Goal: Entertainment & Leisure: Consume media (video, audio)

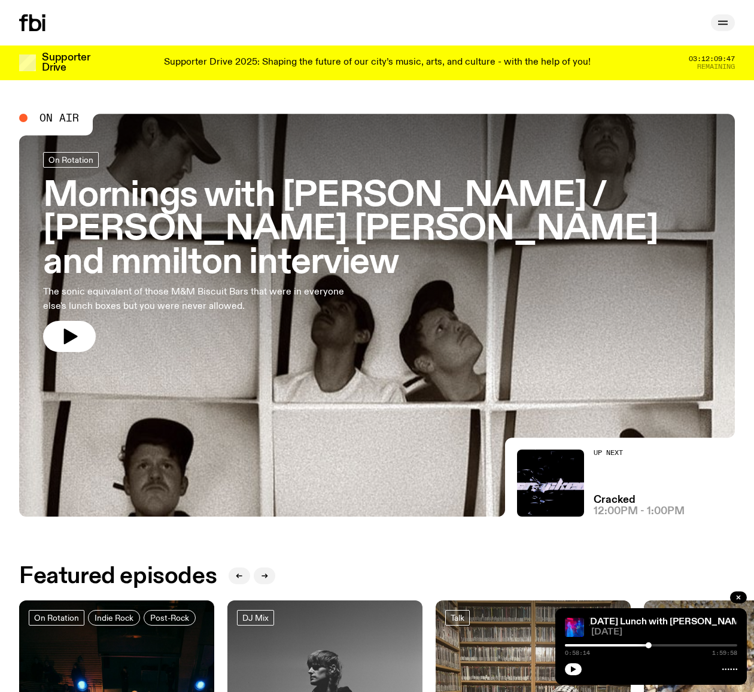
click at [721, 26] on icon "button" at bounding box center [723, 23] width 14 height 14
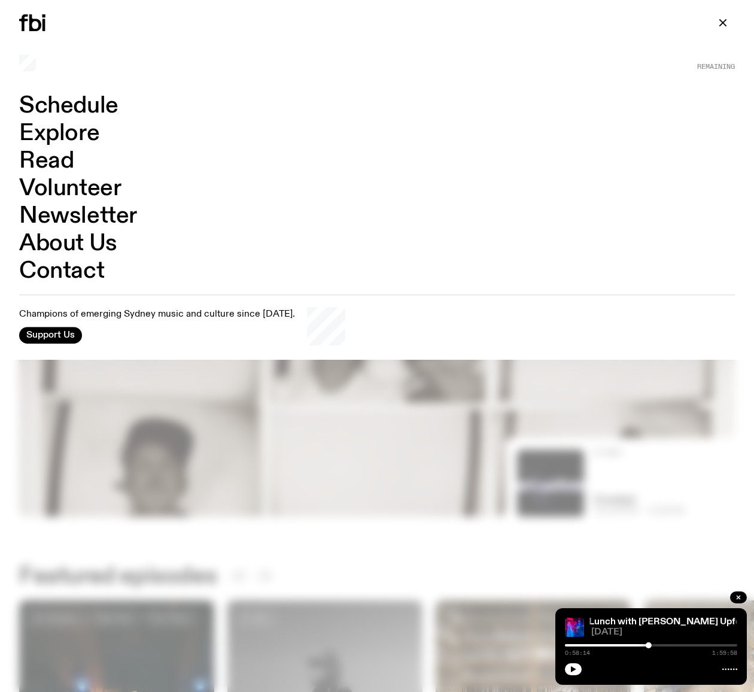
click at [63, 134] on link "Explore" at bounding box center [59, 133] width 80 height 23
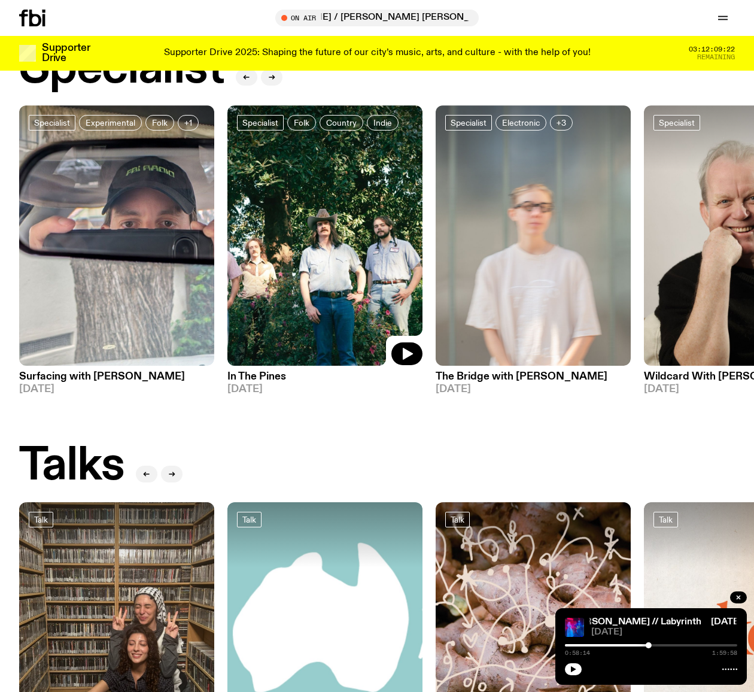
scroll to position [830, 0]
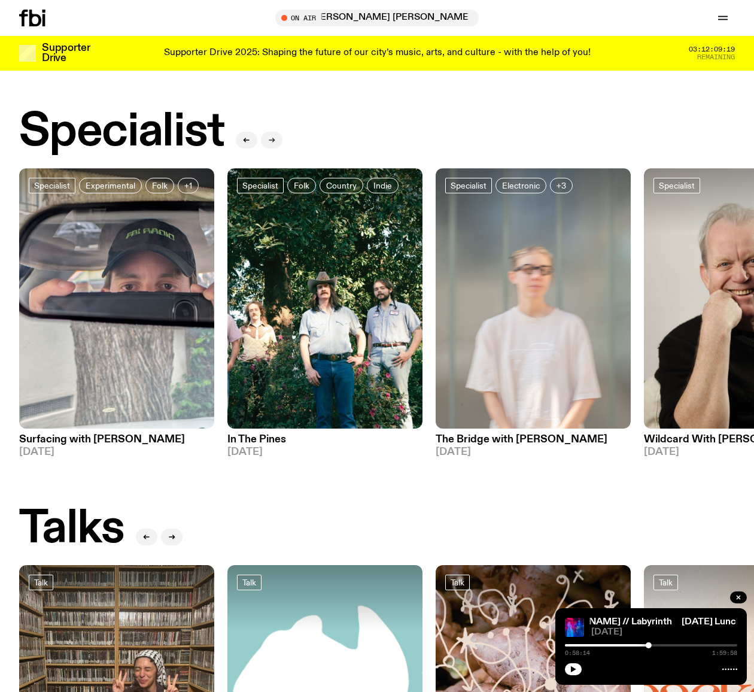
click at [271, 136] on icon "button" at bounding box center [271, 139] width 7 height 7
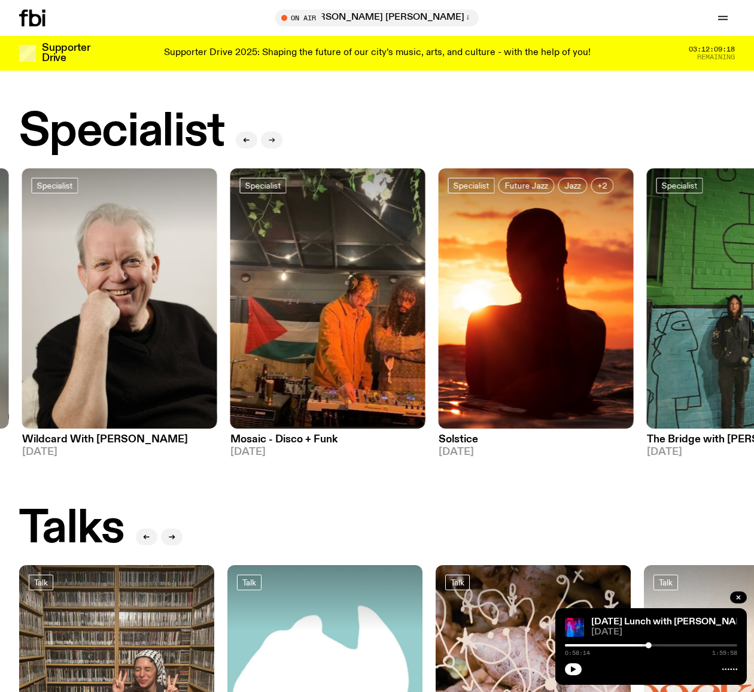
click at [272, 136] on icon "button" at bounding box center [271, 139] width 7 height 7
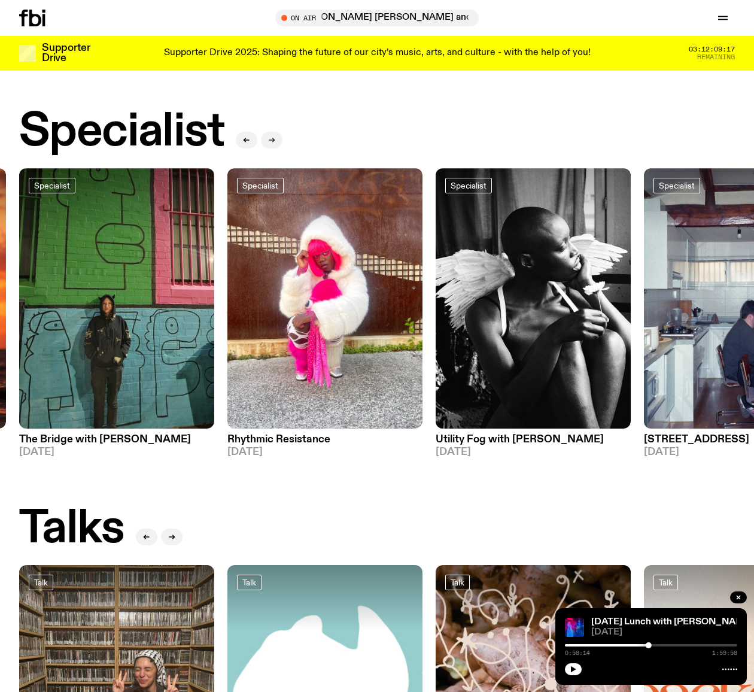
click at [272, 136] on icon "button" at bounding box center [271, 139] width 7 height 7
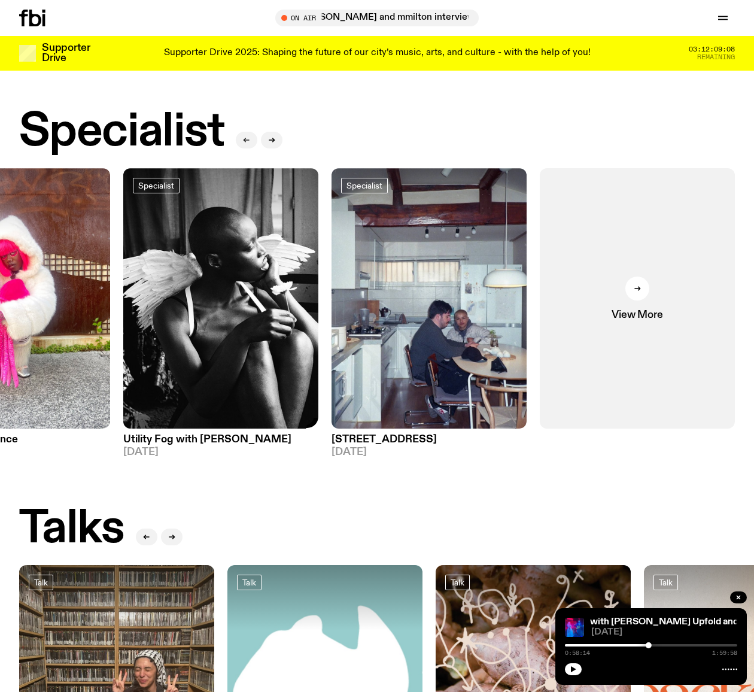
click at [244, 136] on icon "button" at bounding box center [246, 139] width 7 height 7
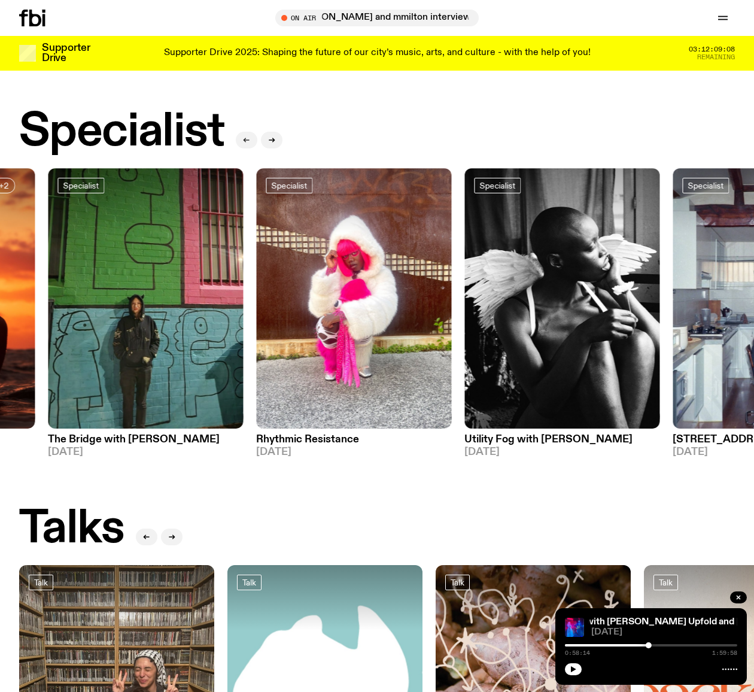
click at [244, 136] on icon "button" at bounding box center [246, 139] width 7 height 7
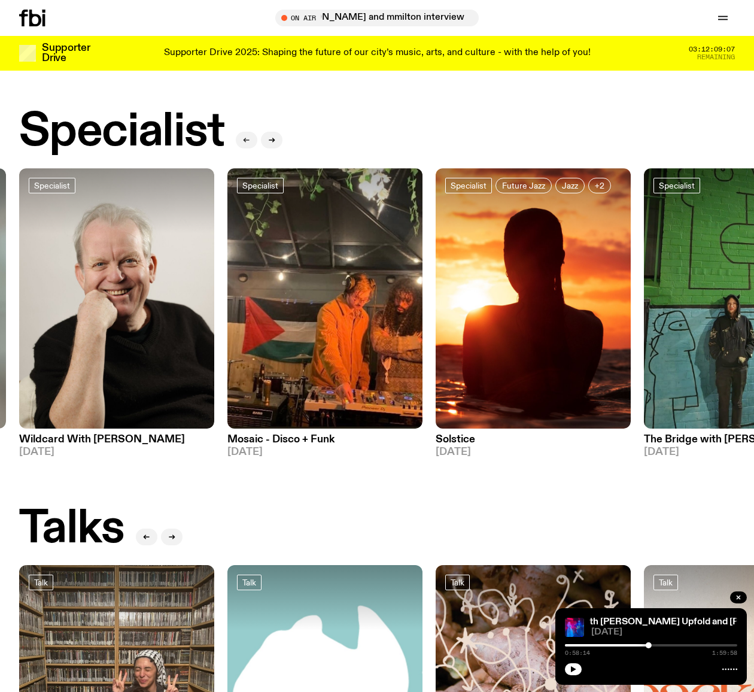
click at [244, 136] on icon "button" at bounding box center [246, 139] width 7 height 7
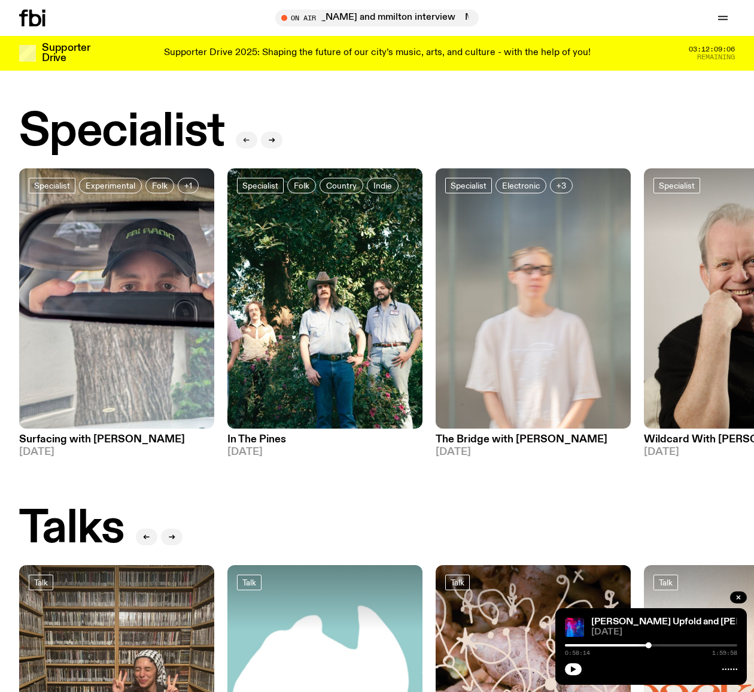
click at [244, 136] on icon "button" at bounding box center [246, 139] width 7 height 7
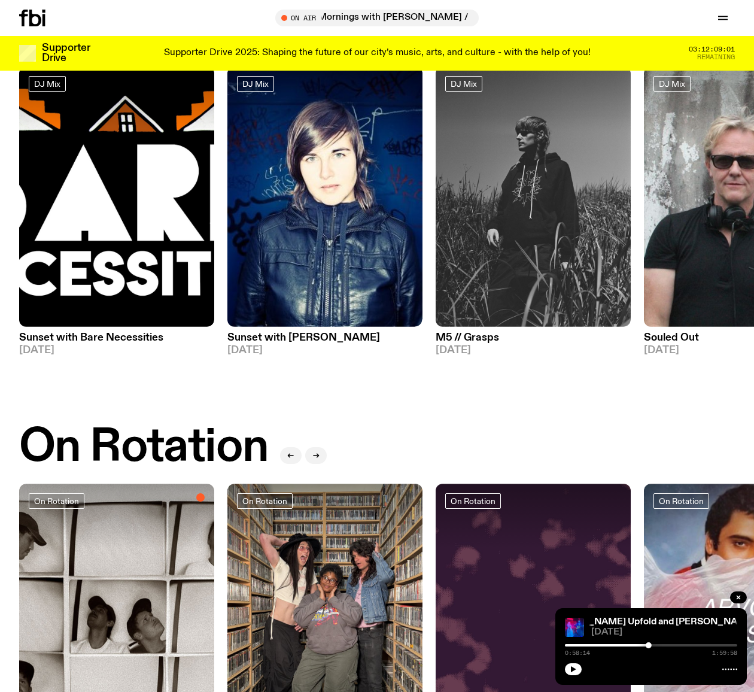
scroll to position [94, 0]
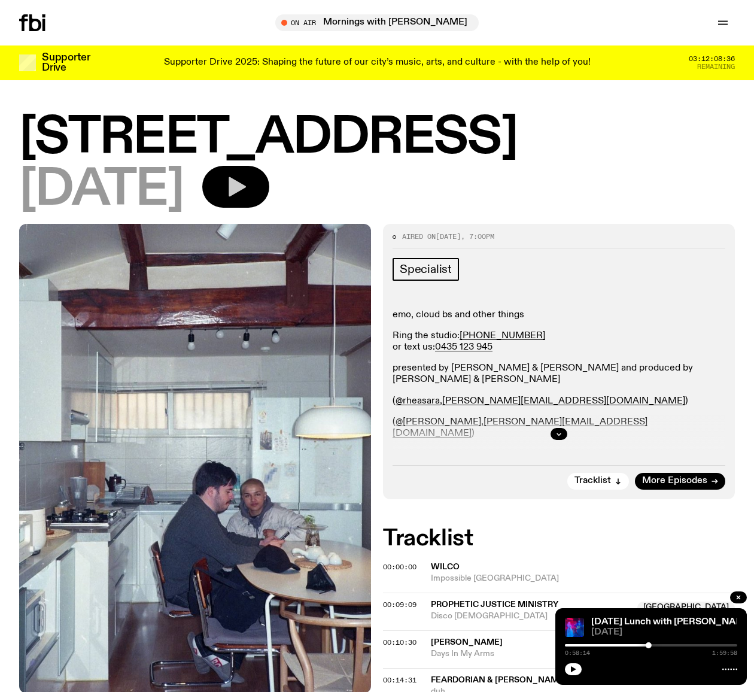
click at [248, 189] on icon "button" at bounding box center [236, 187] width 24 height 24
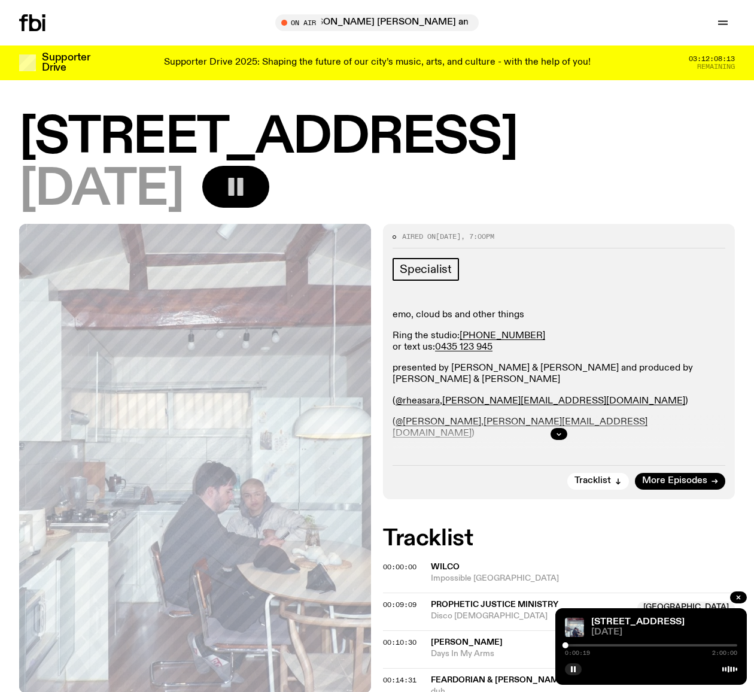
click at [575, 645] on div at bounding box center [651, 645] width 172 height 2
click at [588, 645] on div at bounding box center [651, 645] width 172 height 2
click at [403, 640] on span "00:10:30" at bounding box center [400, 643] width 34 height 10
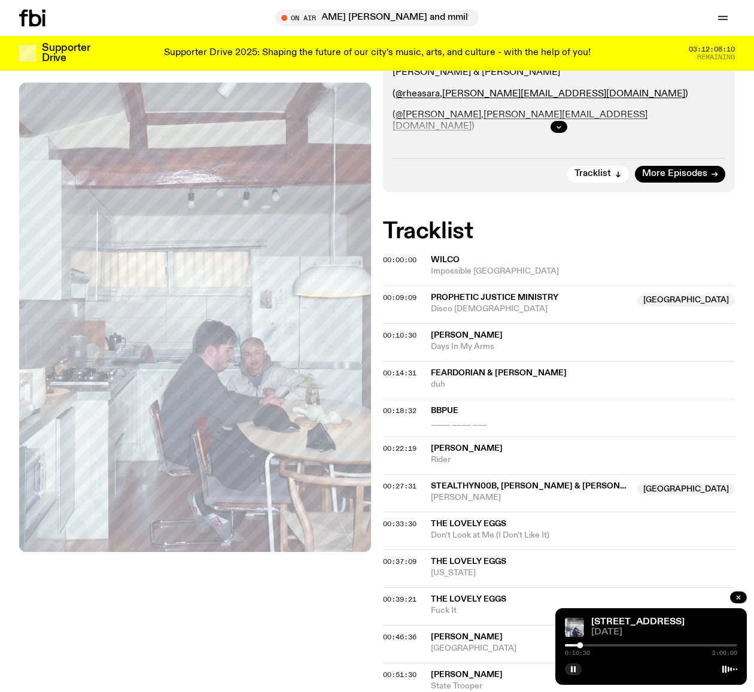
scroll to position [305, 0]
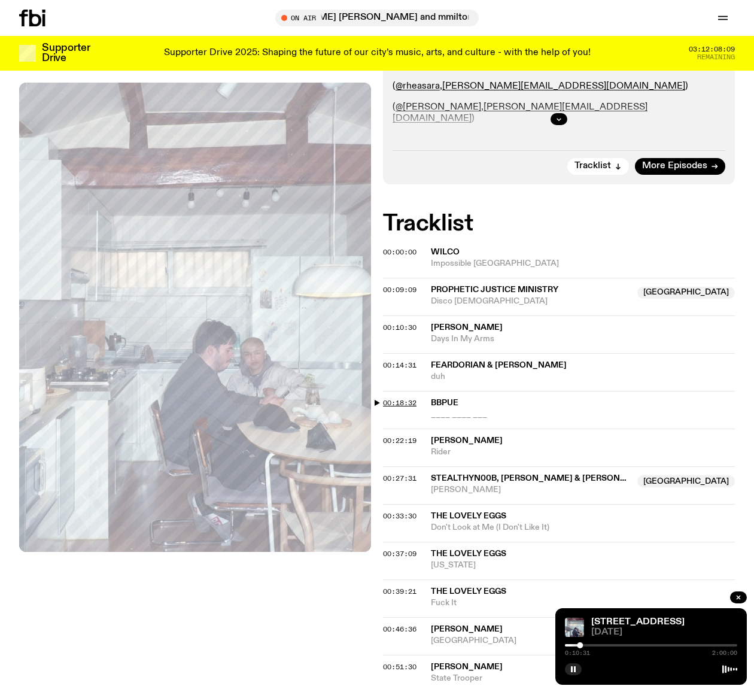
click at [399, 399] on span "00:18:32" at bounding box center [400, 403] width 34 height 10
click at [400, 475] on span "00:27:31" at bounding box center [400, 479] width 34 height 10
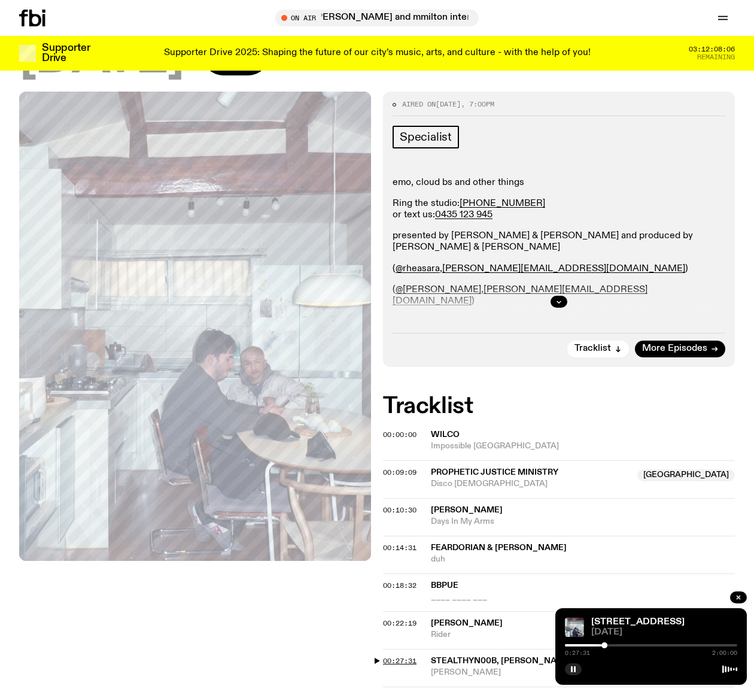
scroll to position [0, 0]
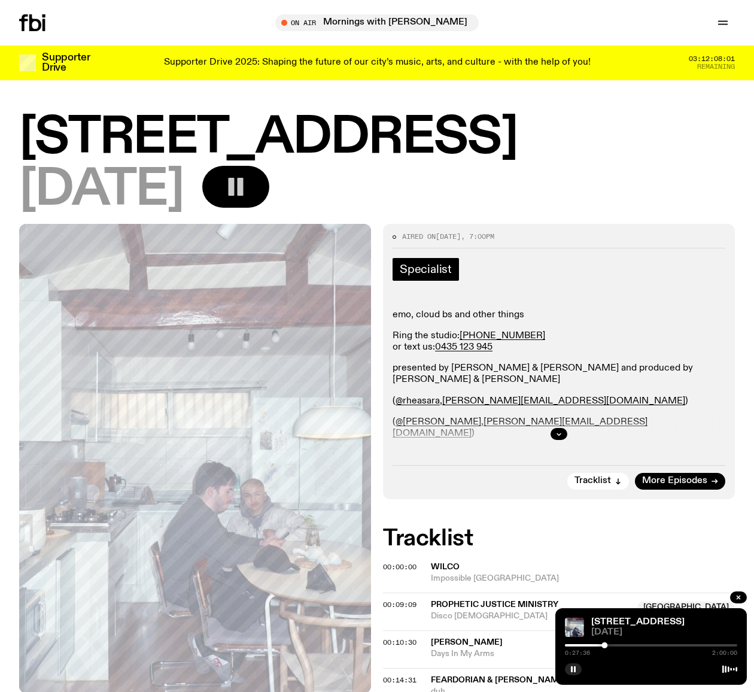
click at [424, 276] on span "Specialist" at bounding box center [426, 269] width 52 height 13
click at [163, 138] on h1 "[STREET_ADDRESS]" at bounding box center [377, 138] width 716 height 48
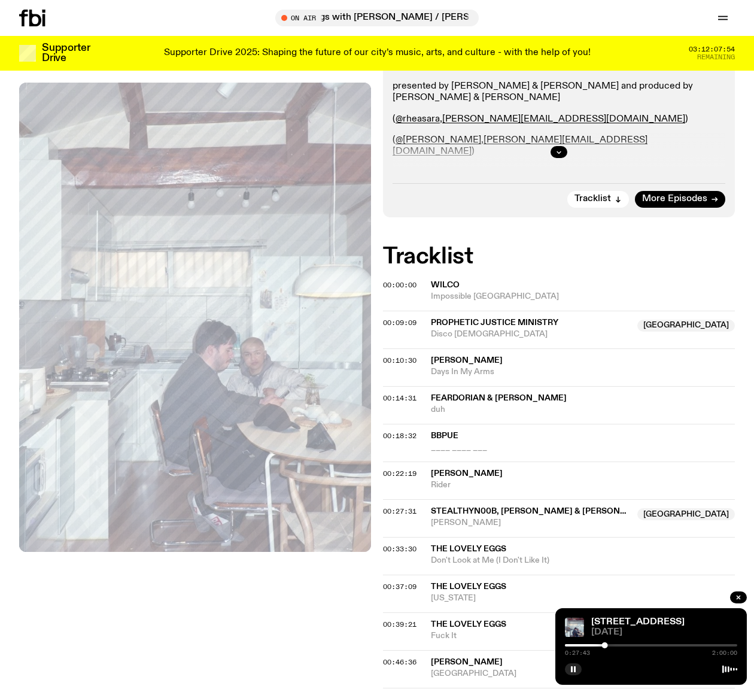
scroll to position [275, 0]
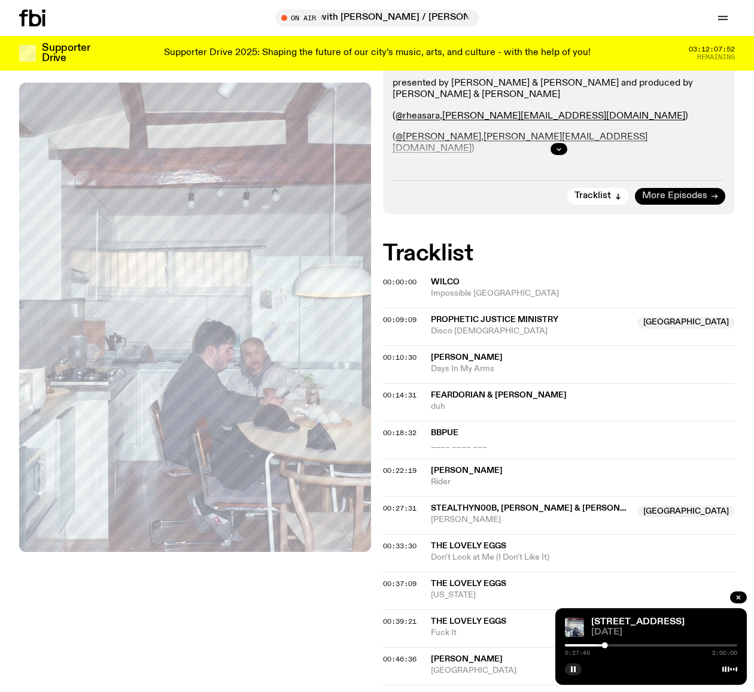
click at [720, 193] on link "More Episodes" at bounding box center [680, 196] width 90 height 17
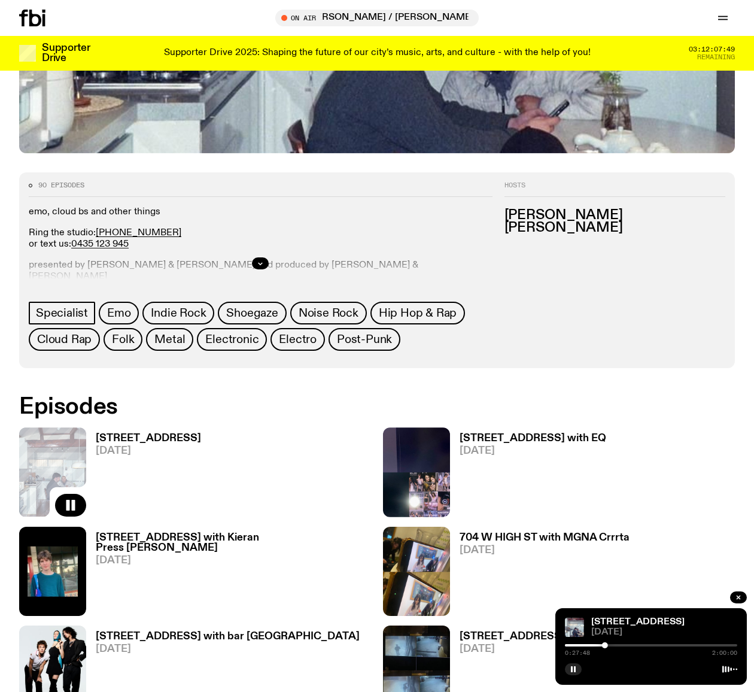
scroll to position [415, 0]
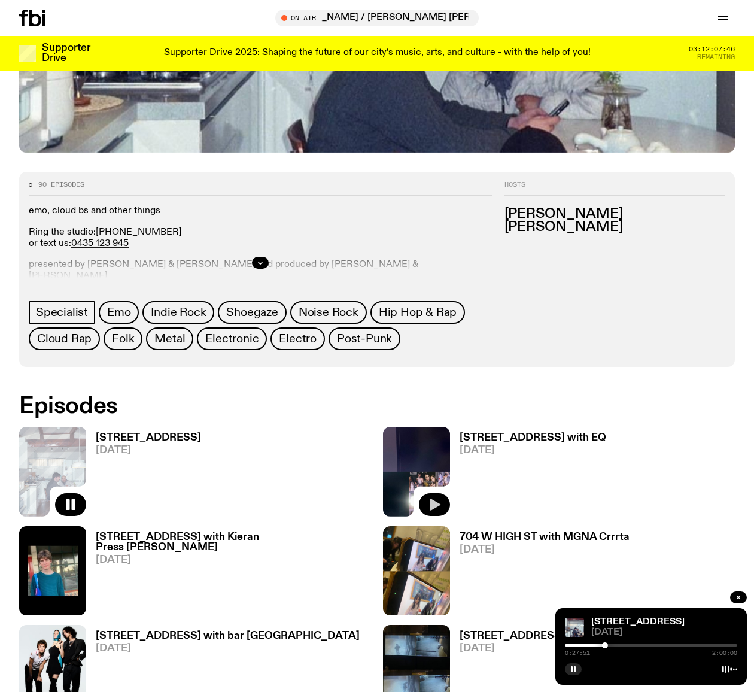
click at [437, 507] on icon "button" at bounding box center [434, 504] width 14 height 14
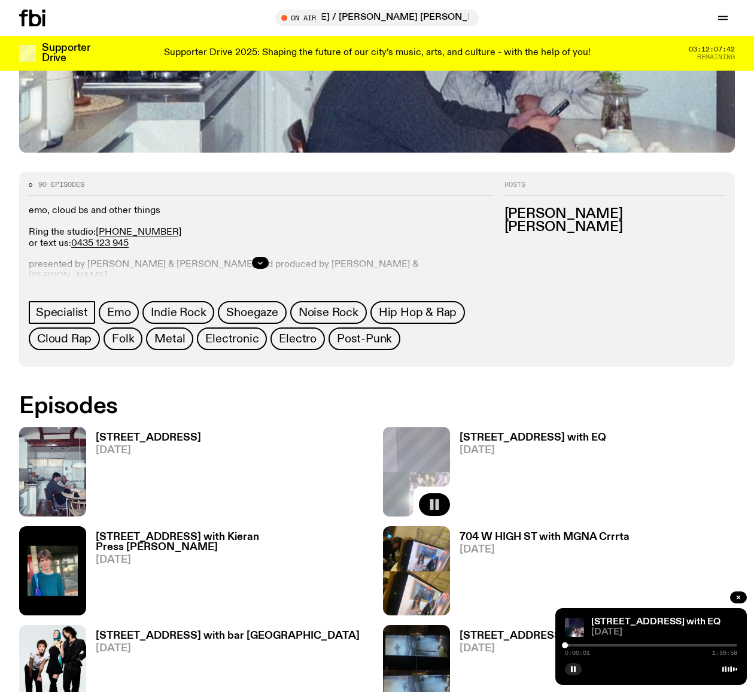
click at [589, 645] on div at bounding box center [651, 645] width 172 height 2
click at [612, 645] on div at bounding box center [651, 645] width 172 height 2
click at [633, 645] on div at bounding box center [651, 645] width 172 height 2
click at [435, 597] on icon "button" at bounding box center [434, 603] width 14 height 14
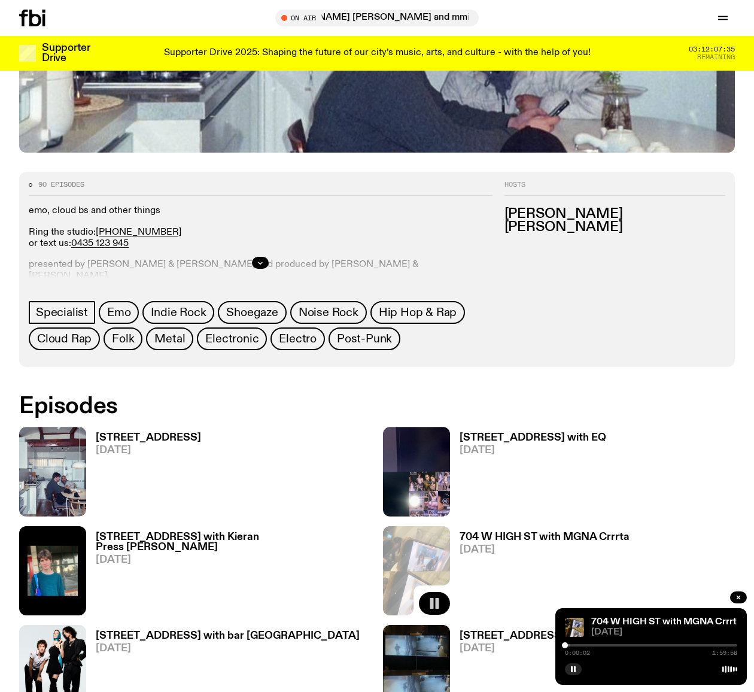
click at [603, 644] on div at bounding box center [651, 645] width 172 height 2
click at [639, 645] on div at bounding box center [651, 645] width 172 height 2
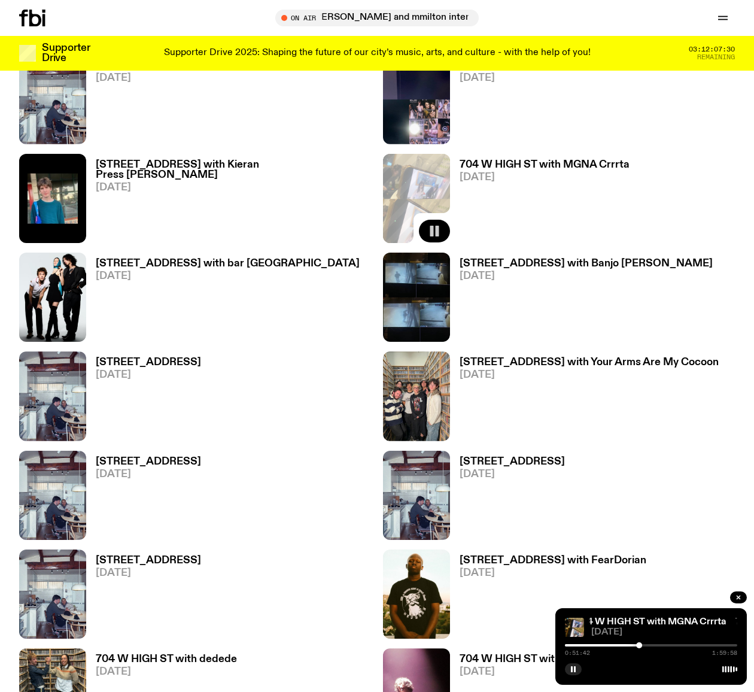
scroll to position [790, 0]
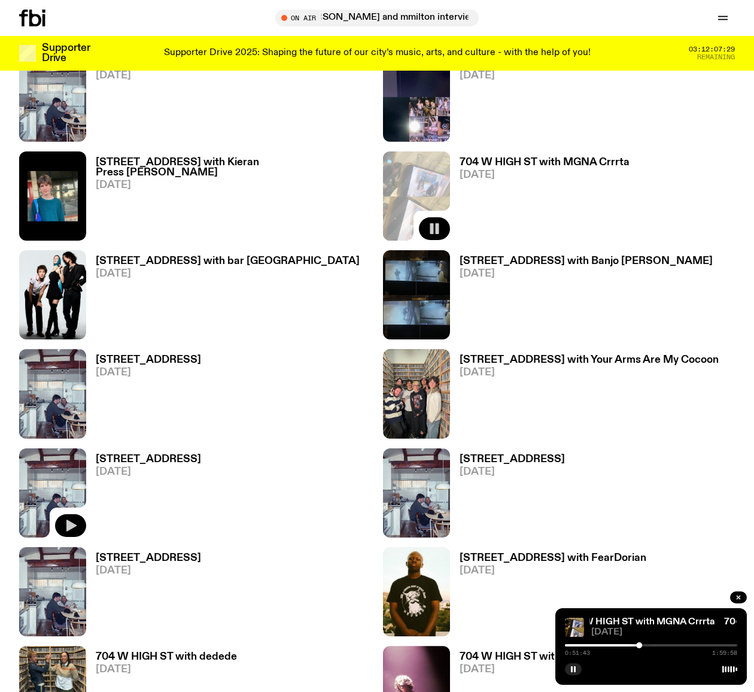
click at [72, 526] on icon "button" at bounding box center [71, 526] width 10 height 12
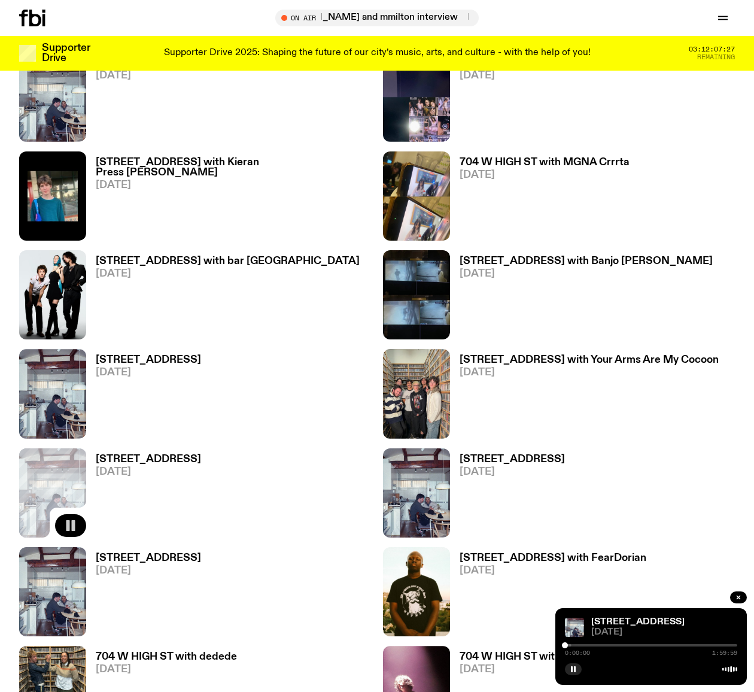
click at [591, 644] on div at bounding box center [651, 645] width 172 height 2
click at [622, 644] on div at bounding box center [651, 645] width 172 height 2
click at [576, 670] on icon "button" at bounding box center [573, 669] width 7 height 7
